Goal: Transaction & Acquisition: Book appointment/travel/reservation

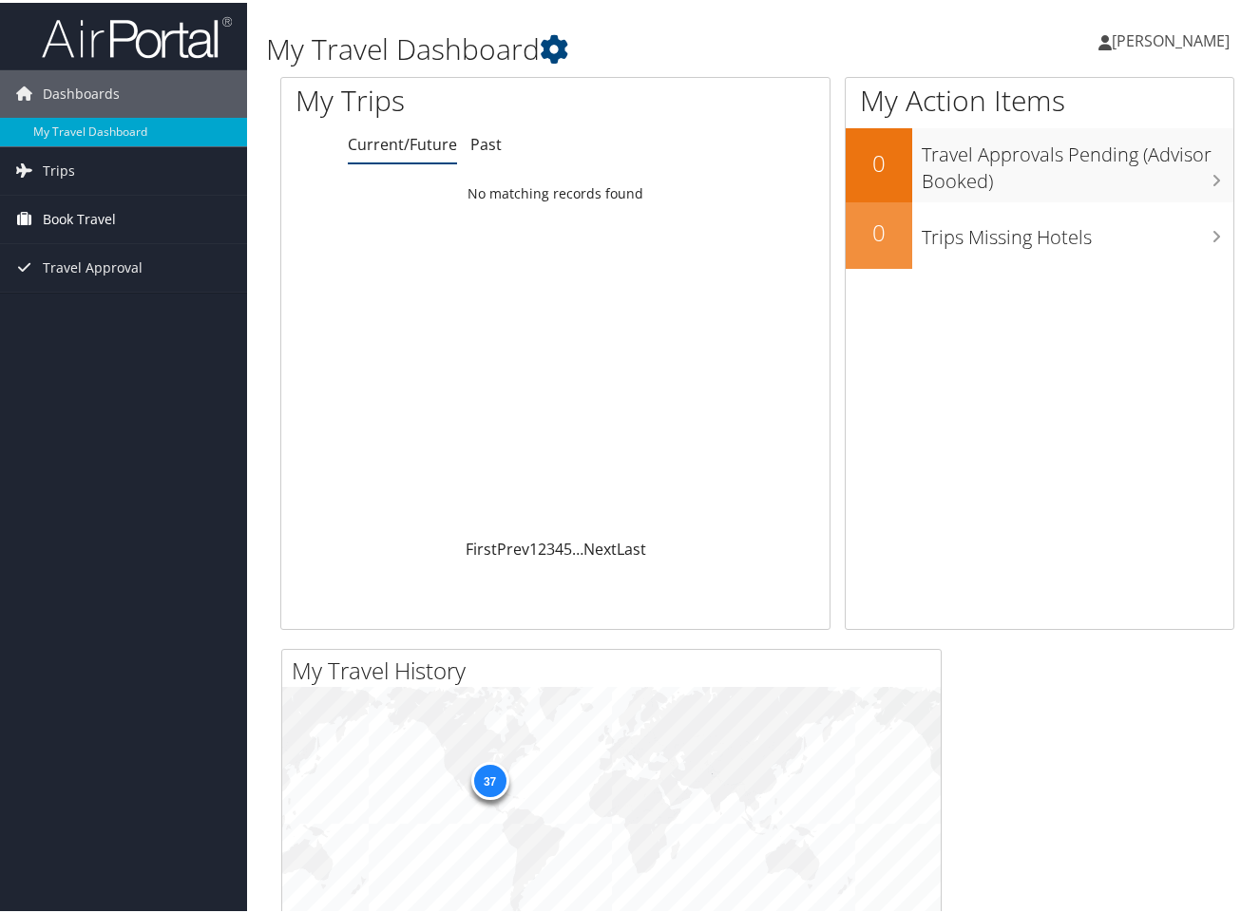
click at [105, 221] on span "Book Travel" at bounding box center [79, 217] width 73 height 48
click at [82, 217] on span "Book Travel" at bounding box center [79, 217] width 73 height 48
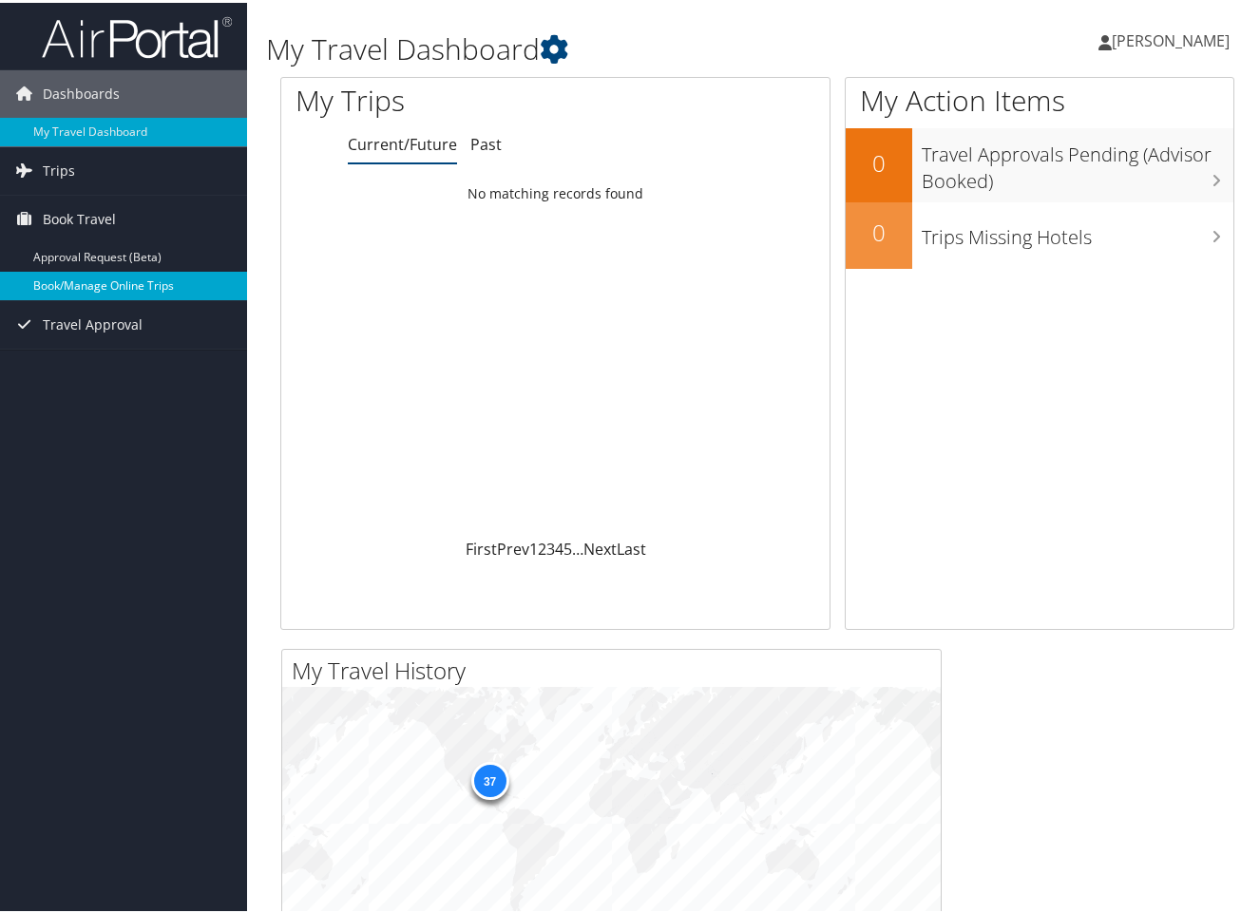
click at [106, 282] on link "Book/Manage Online Trips" at bounding box center [123, 283] width 247 height 29
